Goal: Task Accomplishment & Management: Complete application form

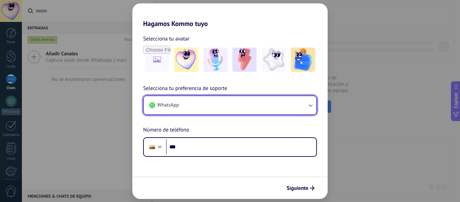
click at [208, 109] on button "WhatsApp" at bounding box center [230, 105] width 172 height 18
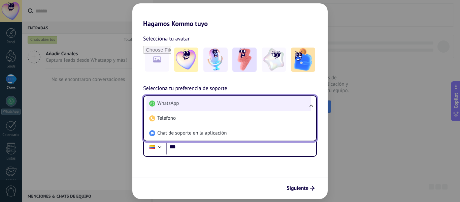
click at [207, 108] on li "WhatsApp" at bounding box center [228, 103] width 164 height 15
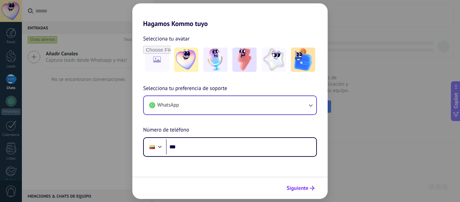
click at [310, 187] on icon "submit" at bounding box center [312, 188] width 5 height 5
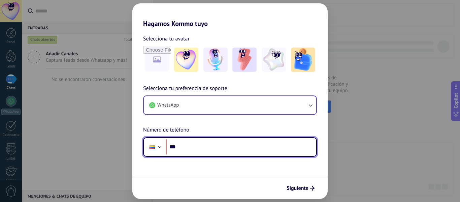
click at [264, 146] on input "***" at bounding box center [241, 146] width 150 height 15
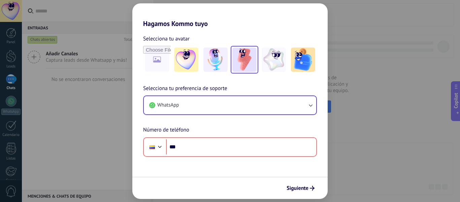
click at [250, 63] on img at bounding box center [244, 59] width 24 height 24
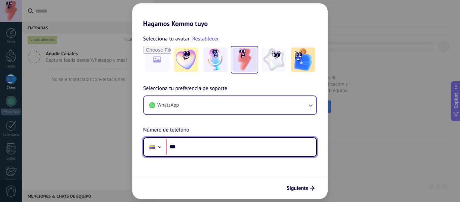
click at [231, 147] on input "***" at bounding box center [241, 146] width 150 height 15
click at [198, 143] on input "***" at bounding box center [241, 146] width 150 height 15
type input "**********"
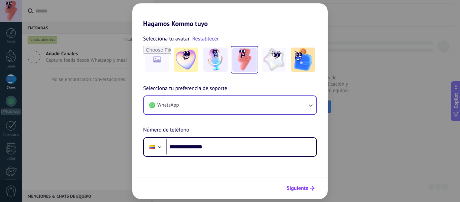
click at [302, 192] on button "Siguiente" at bounding box center [301, 187] width 34 height 11
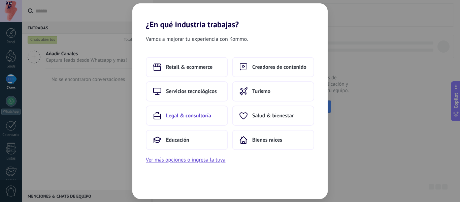
click at [189, 120] on button "Legal & consultoría" at bounding box center [187, 115] width 82 height 20
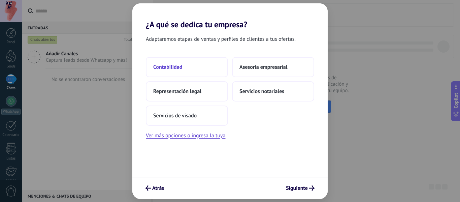
click at [192, 70] on button "Contabilidad" at bounding box center [187, 67] width 82 height 20
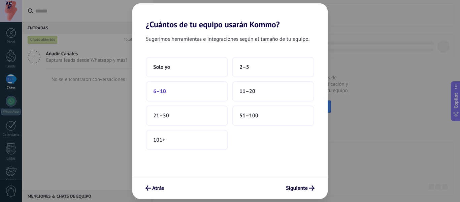
click at [215, 94] on button "6–10" at bounding box center [187, 91] width 82 height 20
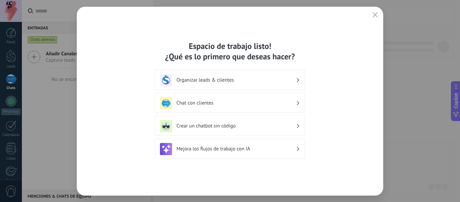
click at [288, 78] on h3 "Organizar leads & clientes" at bounding box center [236, 80] width 120 height 6
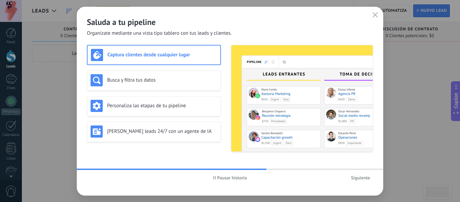
click at [351, 176] on span "Siguiente" at bounding box center [360, 177] width 19 height 5
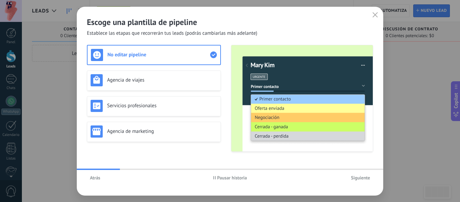
click at [351, 176] on span "Siguiente" at bounding box center [360, 177] width 19 height 5
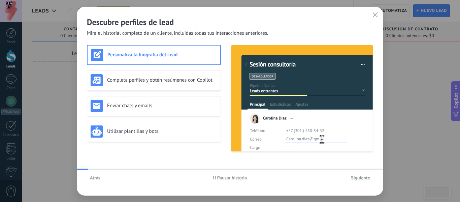
click at [351, 176] on span "Siguiente" at bounding box center [360, 177] width 19 height 5
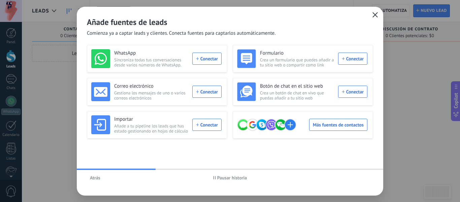
click at [379, 14] on button "button" at bounding box center [375, 14] width 9 height 9
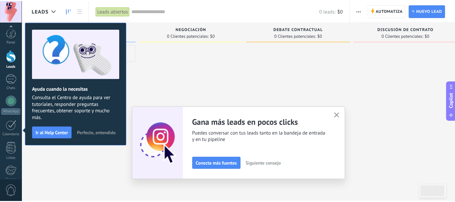
scroll to position [78, 0]
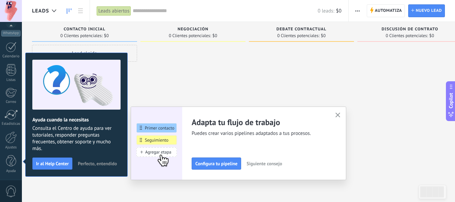
click at [97, 165] on span "Perfecto, entendido" at bounding box center [97, 163] width 39 height 5
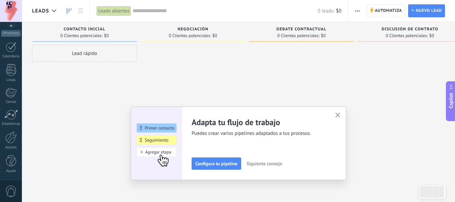
click at [340, 116] on icon "button" at bounding box center [337, 114] width 5 height 5
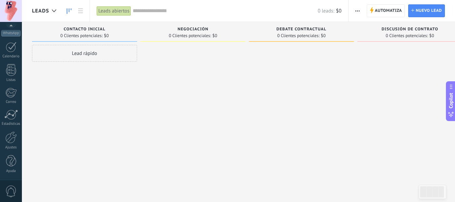
scroll to position [0, 0]
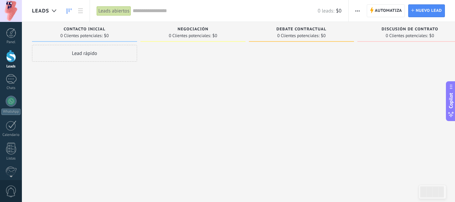
click at [73, 32] on div "Contacto inicial" at bounding box center [84, 30] width 98 height 6
click at [115, 55] on div "Lead rápido" at bounding box center [84, 53] width 105 height 17
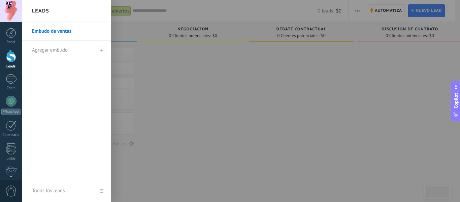
drag, startPoint x: 207, startPoint y: 42, endPoint x: 191, endPoint y: 33, distance: 18.7
click at [207, 42] on div at bounding box center [252, 101] width 460 height 202
